Goal: Information Seeking & Learning: Learn about a topic

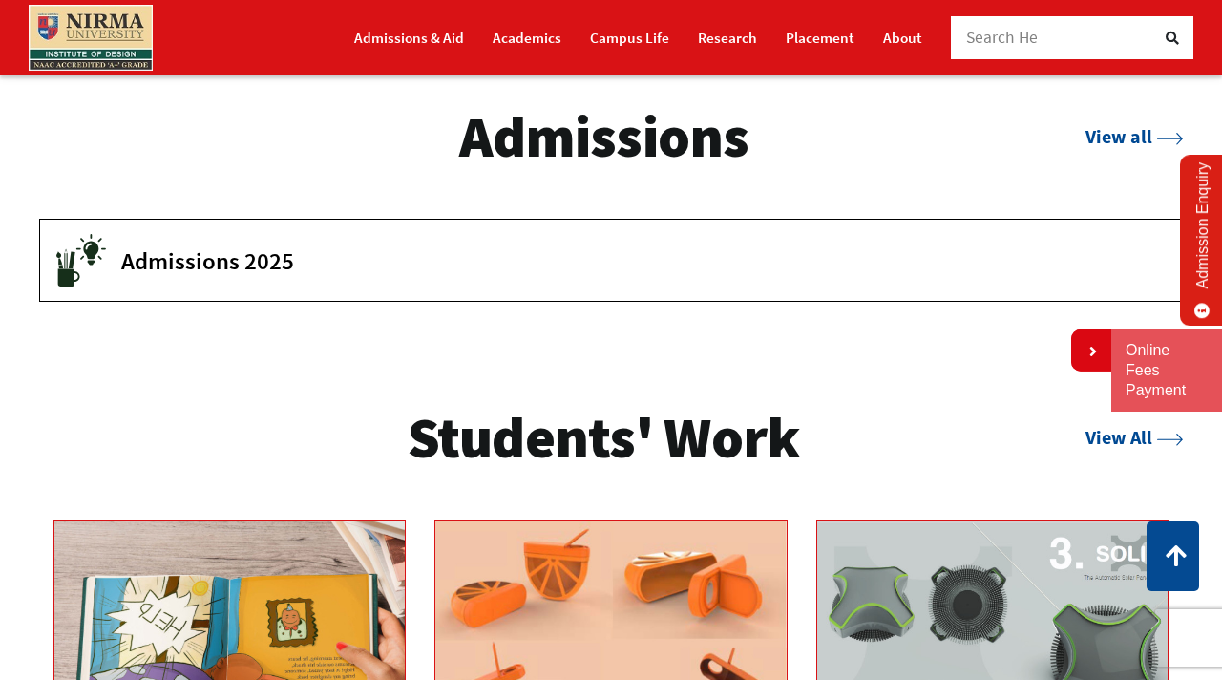
scroll to position [2480, 0]
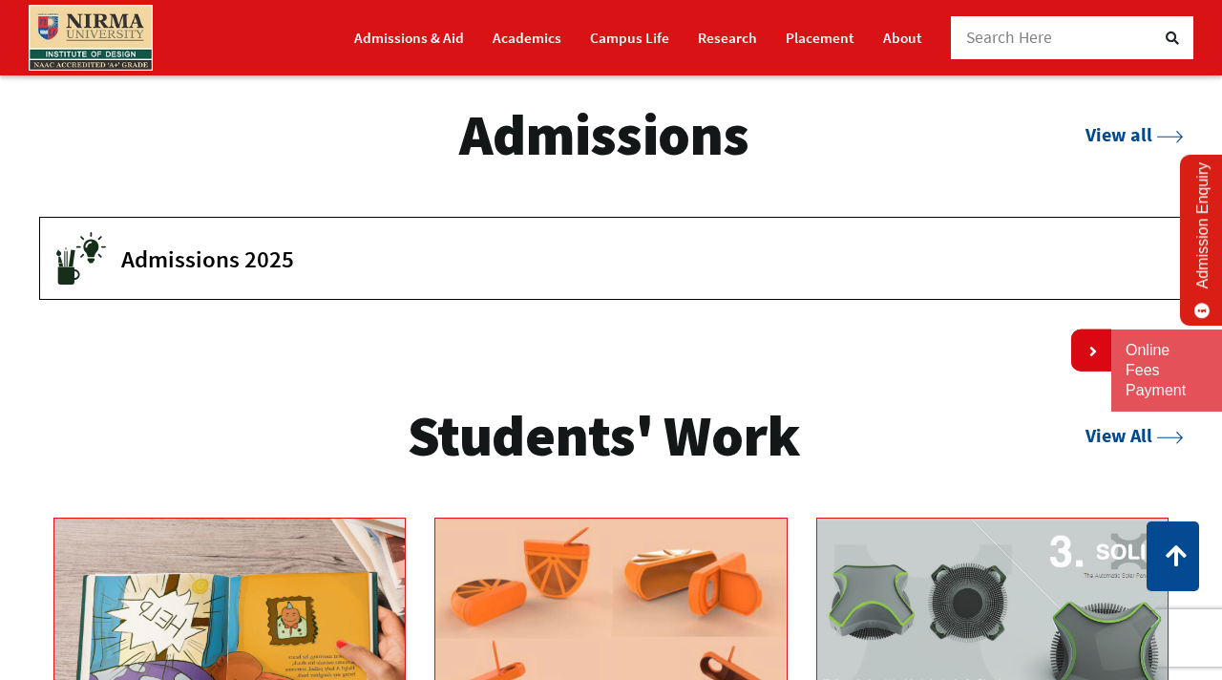
click at [200, 267] on span "Admissions 2025" at bounding box center [637, 258] width 1032 height 29
drag, startPoint x: 216, startPoint y: 251, endPoint x: 1004, endPoint y: 1, distance: 827.2
click at [0, 0] on body "Admissions & Aid Academics" at bounding box center [611, 278] width 1222 height 5516
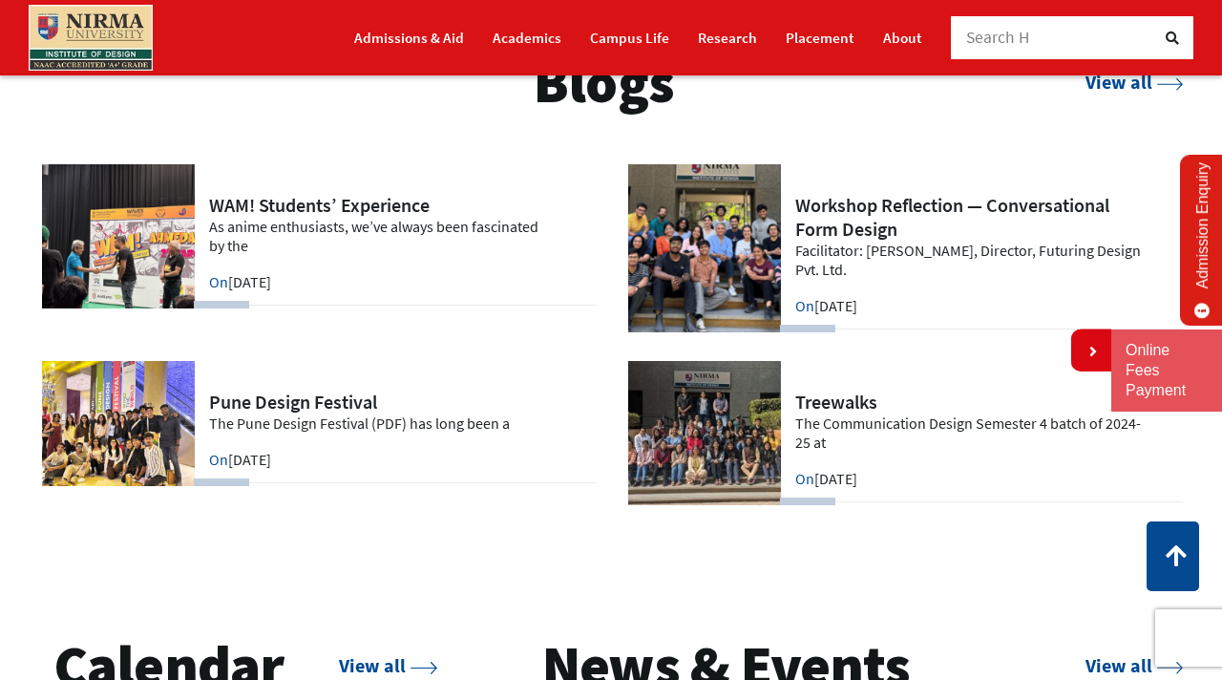
scroll to position [3638, 0]
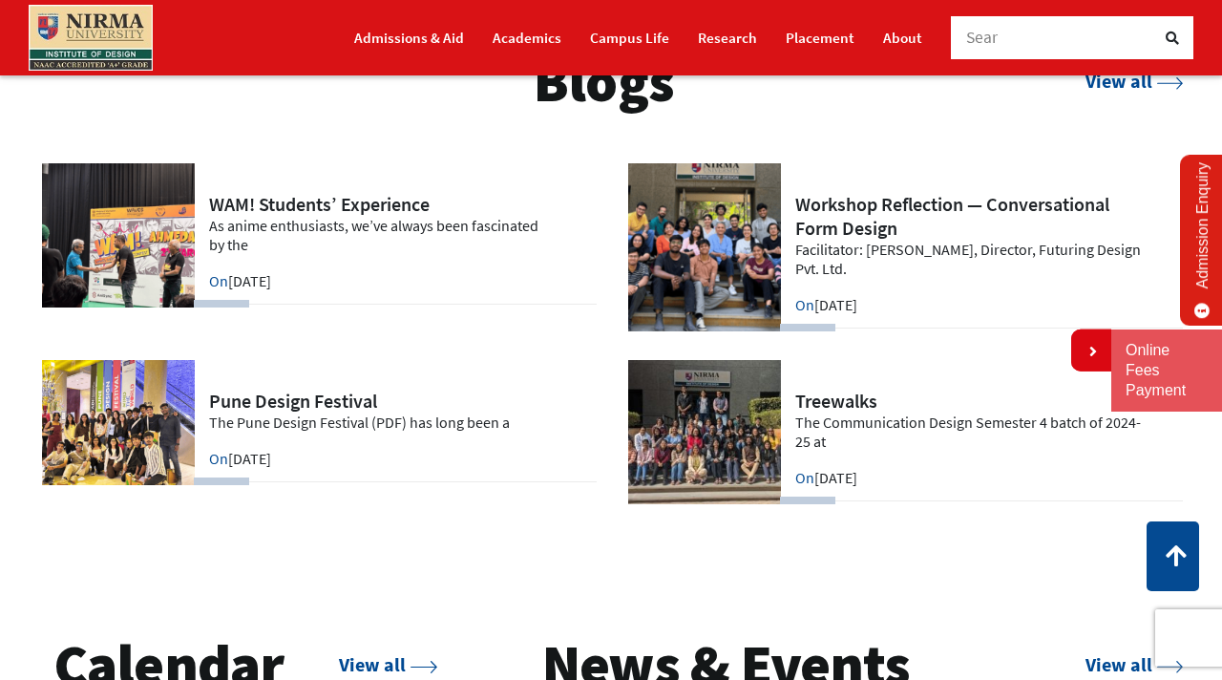
click at [331, 403] on link at bounding box center [317, 422] width 557 height 125
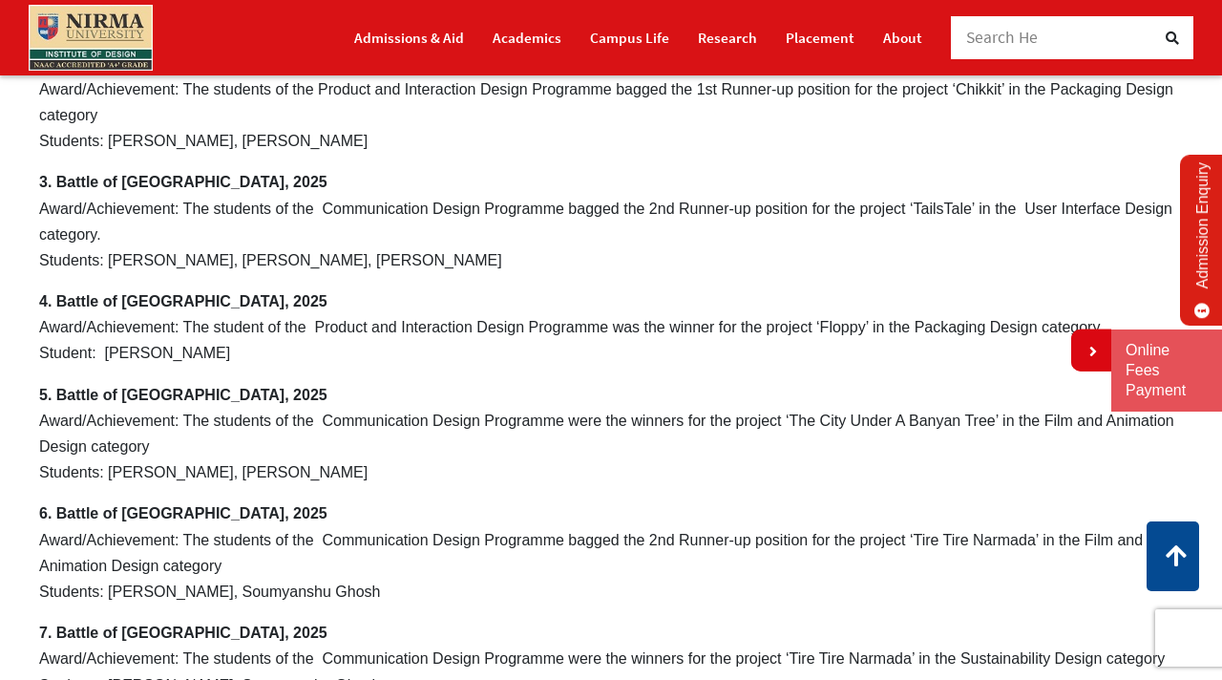
scroll to position [3968, 0]
click at [507, 417] on p "5. Battle of Projects, 2025 Award/Achievement: The students of the Communicatio…" at bounding box center [611, 433] width 1144 height 104
